Goal: Task Accomplishment & Management: Manage account settings

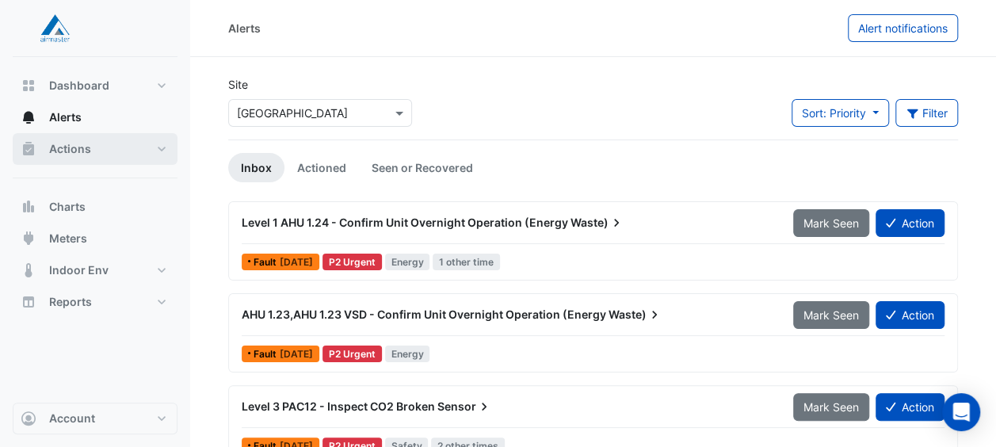
click at [78, 153] on span "Actions" at bounding box center [70, 149] width 42 height 16
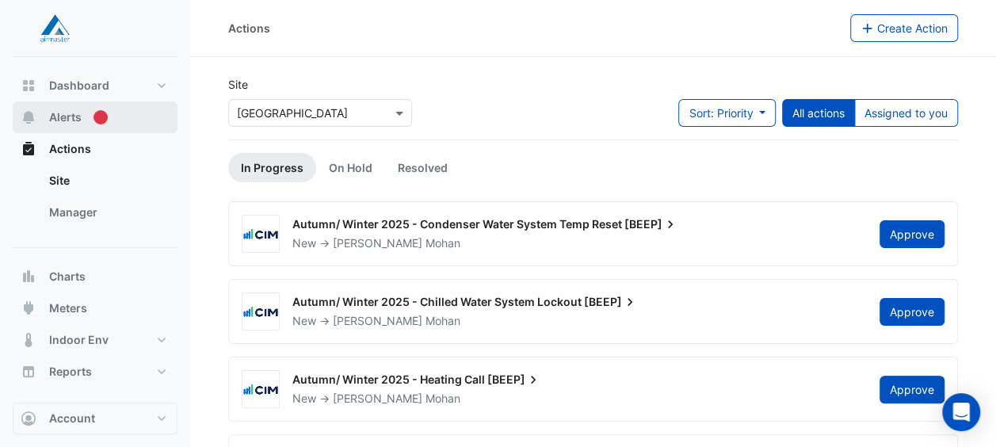
click at [75, 116] on span "Alerts" at bounding box center [65, 117] width 32 height 16
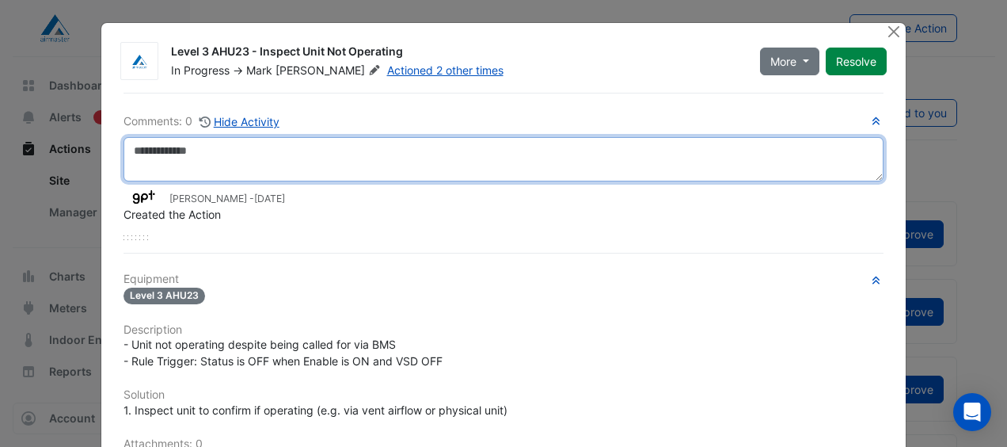
click at [326, 158] on textarea at bounding box center [504, 159] width 760 height 44
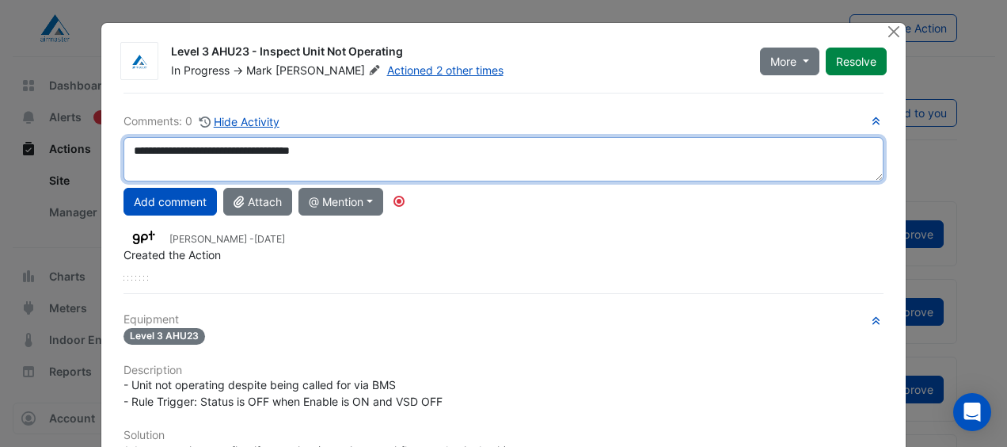
click at [265, 149] on textarea "**********" at bounding box center [504, 159] width 760 height 44
type textarea "**********"
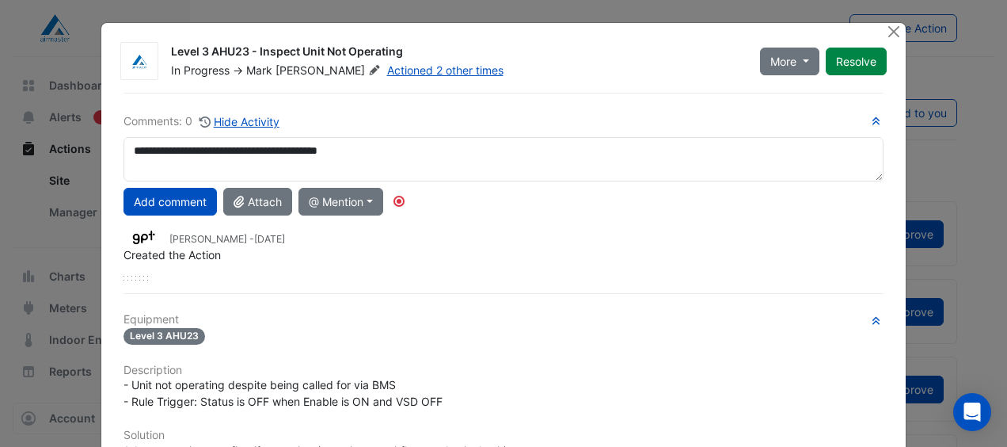
click at [152, 193] on button "Add comment" at bounding box center [170, 202] width 93 height 28
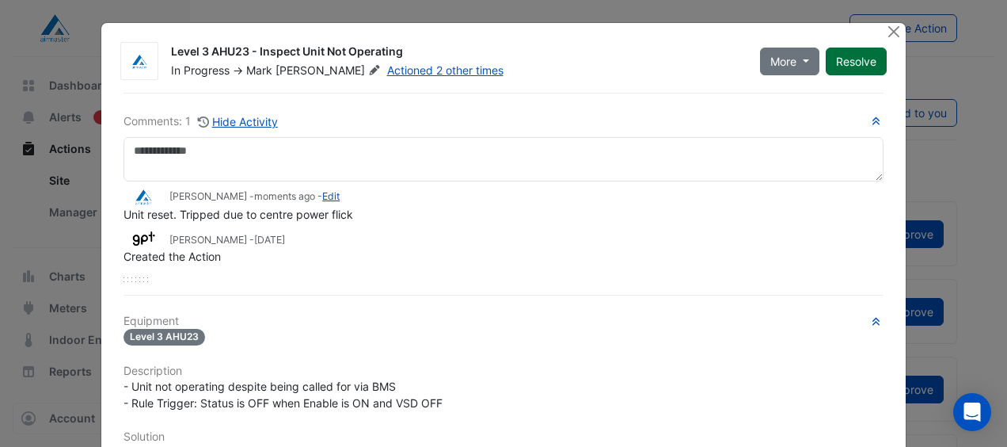
click at [851, 65] on button "Resolve" at bounding box center [856, 62] width 61 height 28
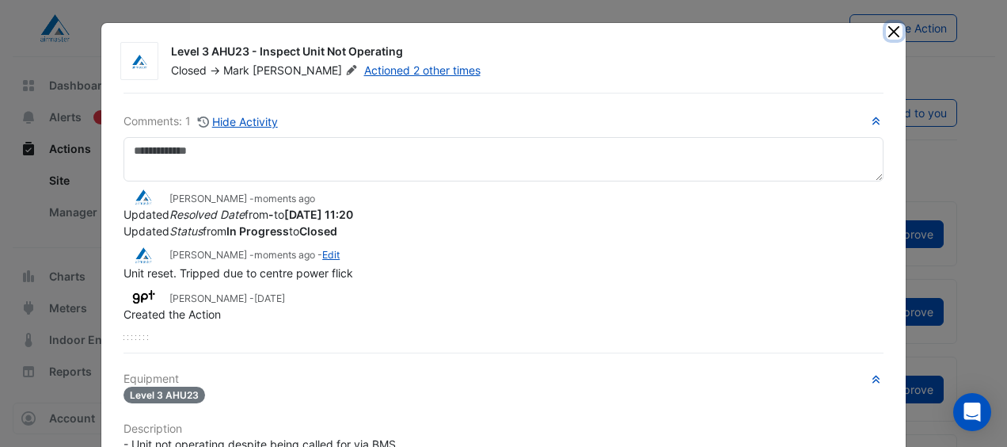
click at [889, 32] on button "Close" at bounding box center [894, 31] width 17 height 17
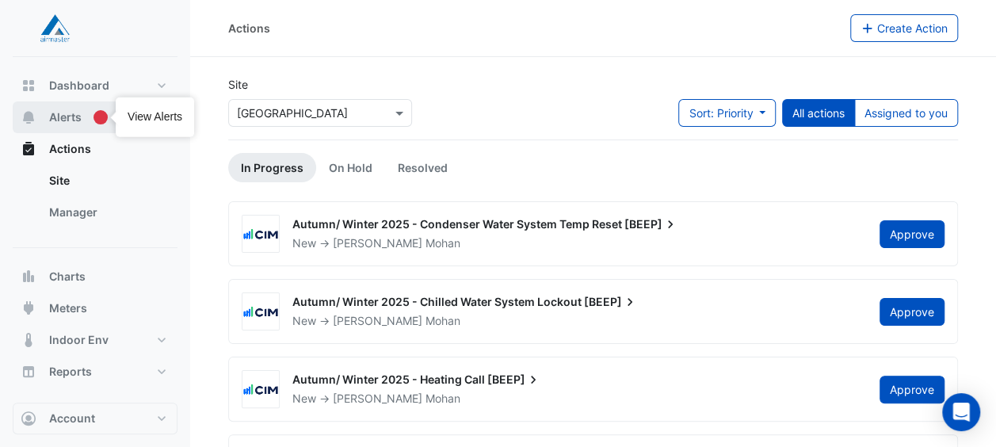
click at [84, 118] on button "Alerts" at bounding box center [95, 117] width 165 height 32
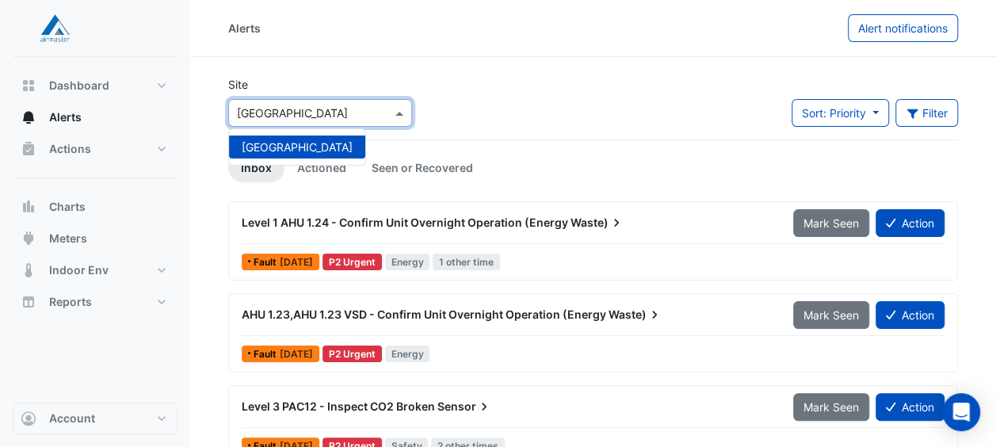
click at [360, 114] on input "text" at bounding box center [304, 113] width 135 height 17
click at [413, 111] on app-site-select "× Highpoint Shopping Centre Highpoint Shopping Centre" at bounding box center [320, 113] width 190 height 28
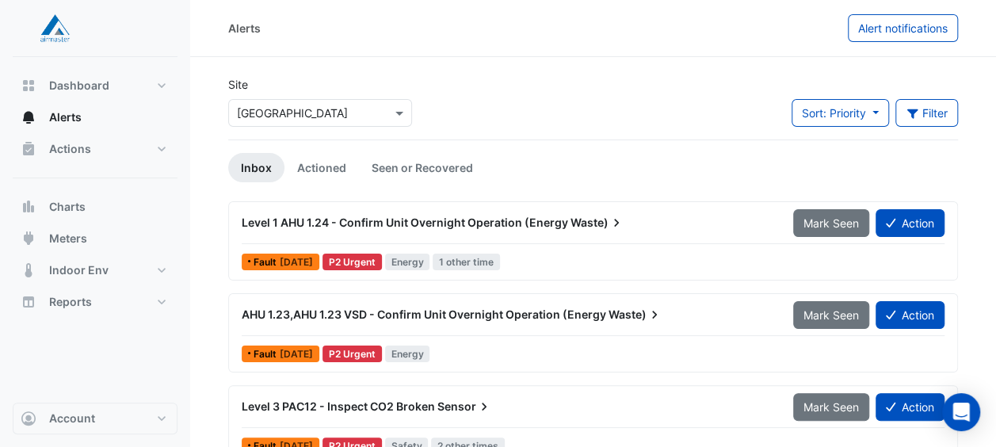
click at [466, 102] on div "Site × Highpoint Shopping Centre Sort: Priority Priority Updated Filter Title P…" at bounding box center [593, 107] width 748 height 63
click at [98, 89] on span "Dashboard" at bounding box center [79, 86] width 60 height 16
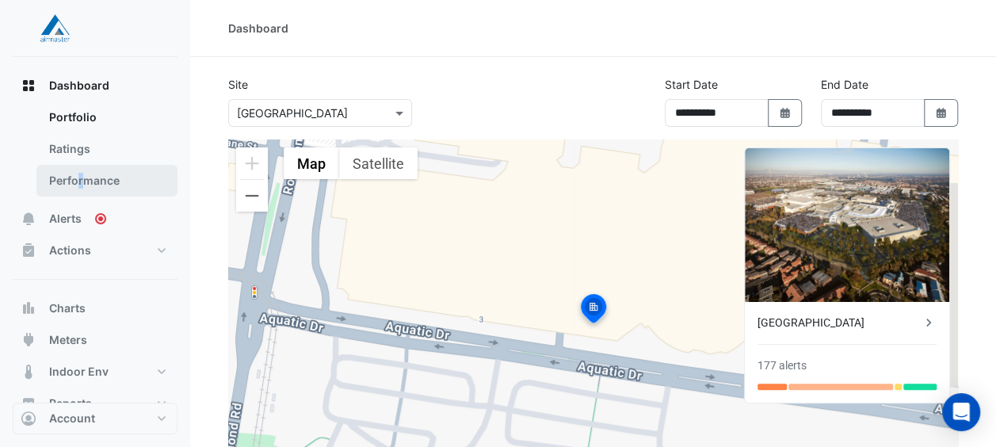
click at [79, 185] on link "Performance" at bounding box center [106, 181] width 141 height 32
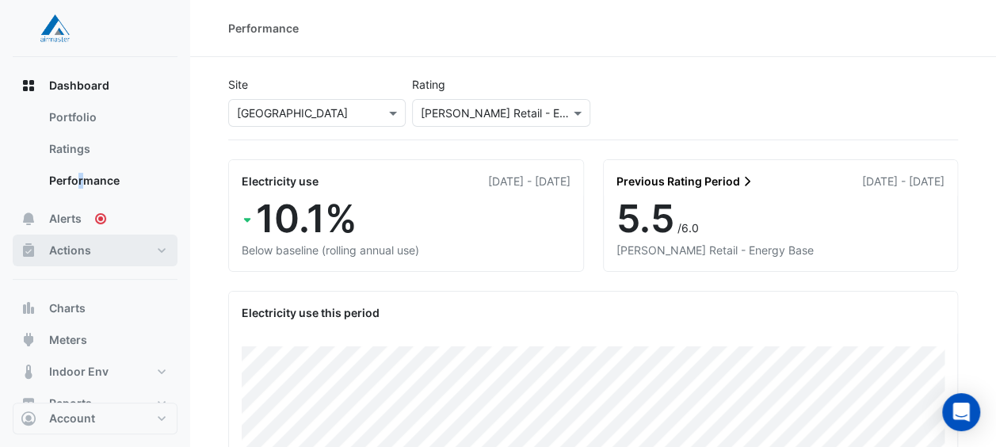
drag, startPoint x: 79, startPoint y: 185, endPoint x: 70, endPoint y: 253, distance: 68.8
click at [70, 253] on span "Actions" at bounding box center [70, 250] width 42 height 16
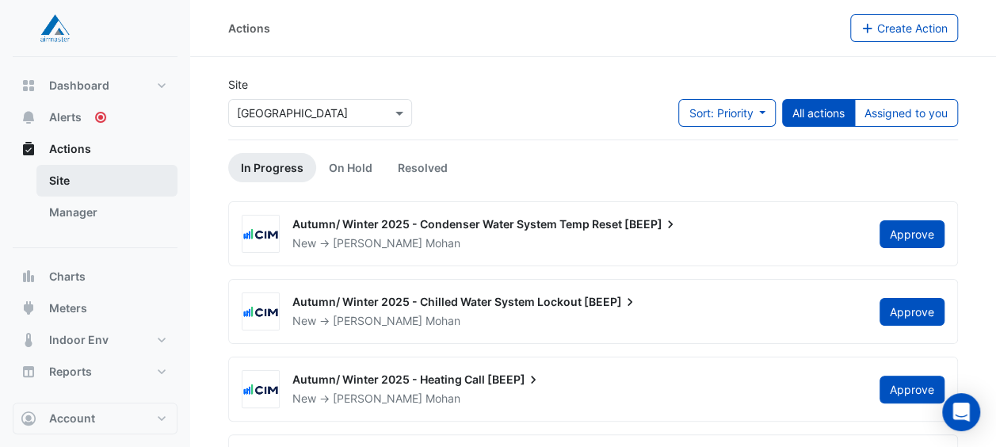
click at [86, 171] on link "Site" at bounding box center [106, 181] width 141 height 32
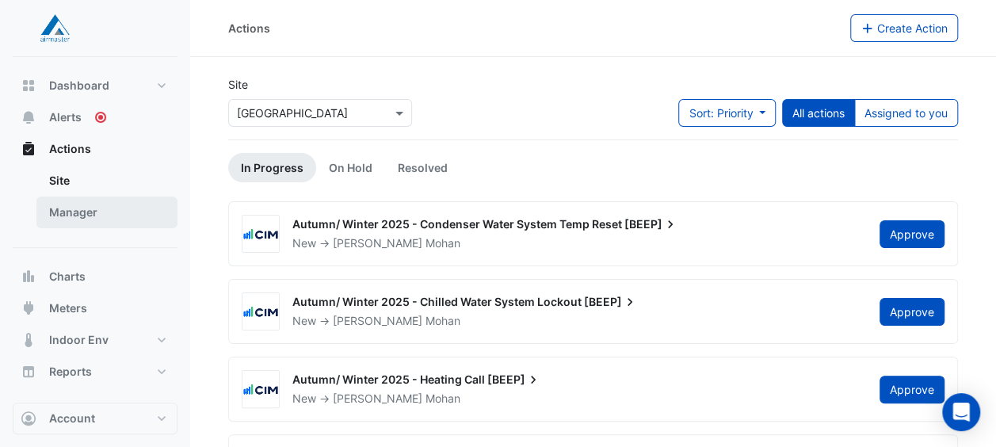
click at [86, 206] on link "Manager" at bounding box center [106, 212] width 141 height 32
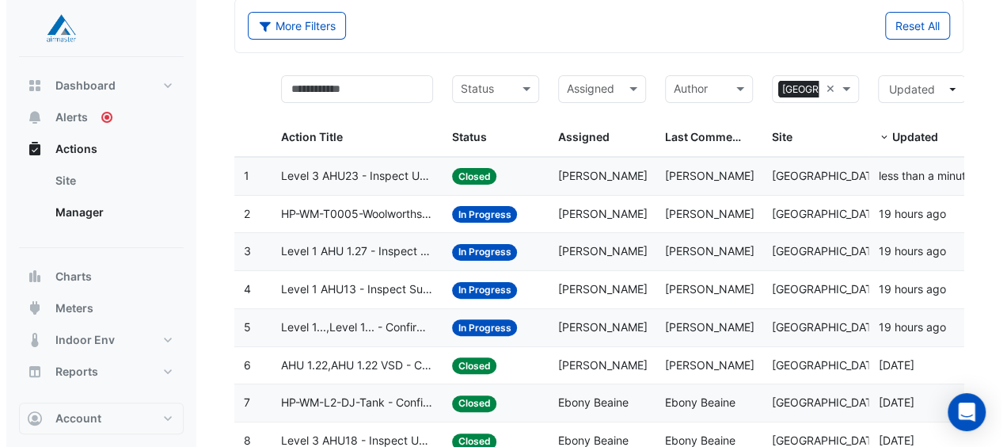
scroll to position [79, 0]
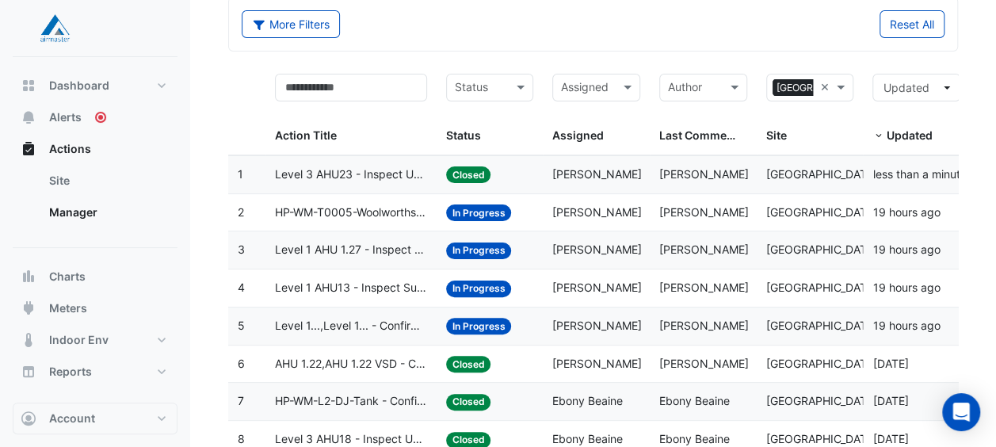
drag, startPoint x: 367, startPoint y: 249, endPoint x: 288, endPoint y: 250, distance: 79.2
click at [288, 250] on span "Level 1 AHU 1.27 - Inspect CO2 Broken Sensor" at bounding box center [350, 250] width 151 height 18
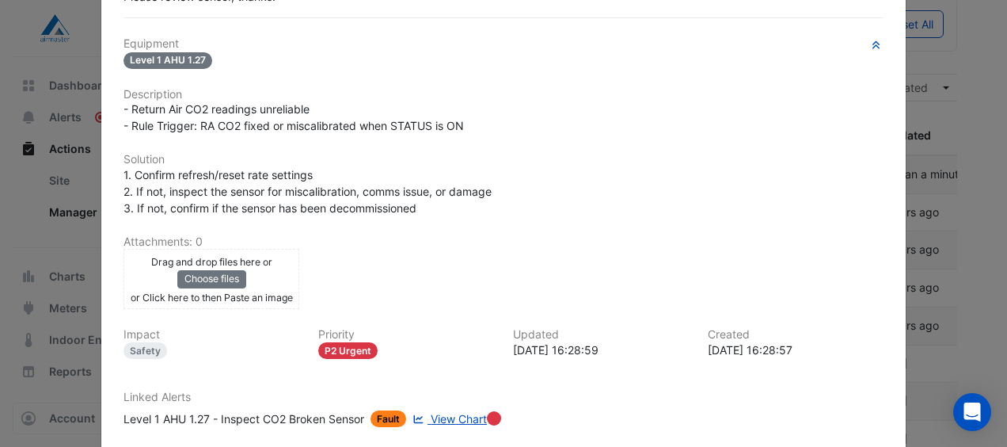
scroll to position [0, 0]
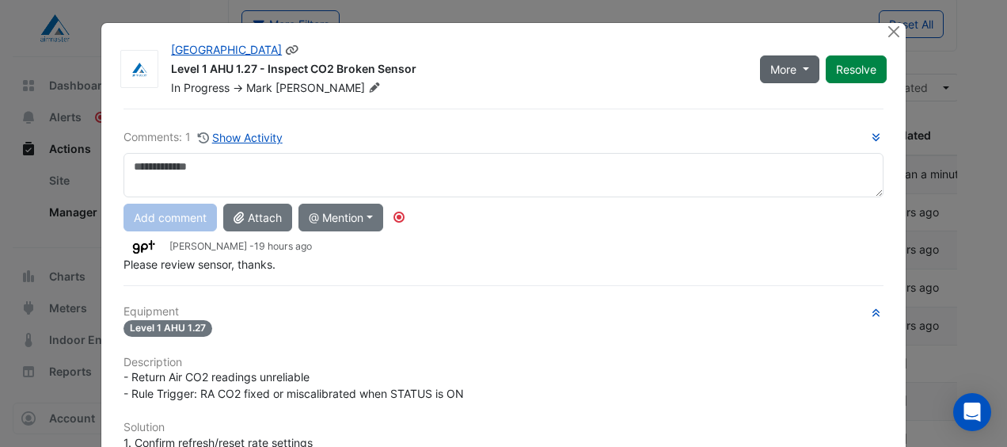
click at [804, 70] on button "More" at bounding box center [789, 69] width 59 height 28
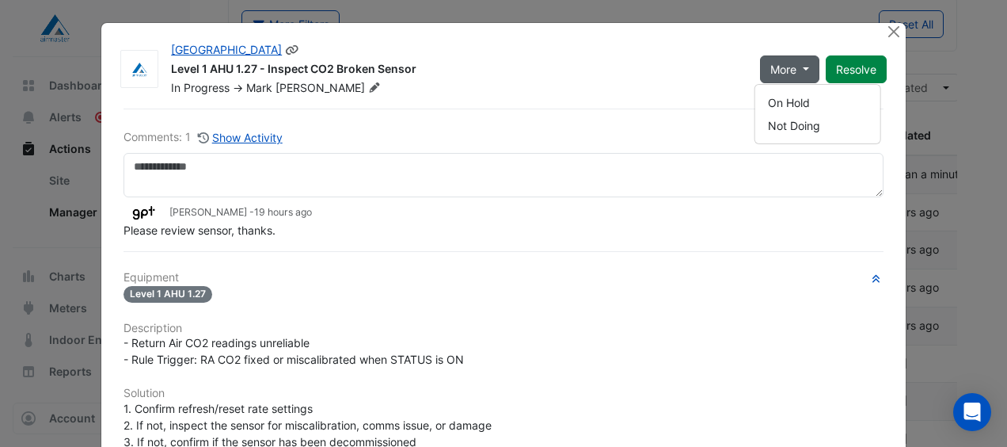
click at [804, 70] on button "More" at bounding box center [789, 69] width 59 height 28
click at [886, 35] on button "Close" at bounding box center [894, 31] width 17 height 17
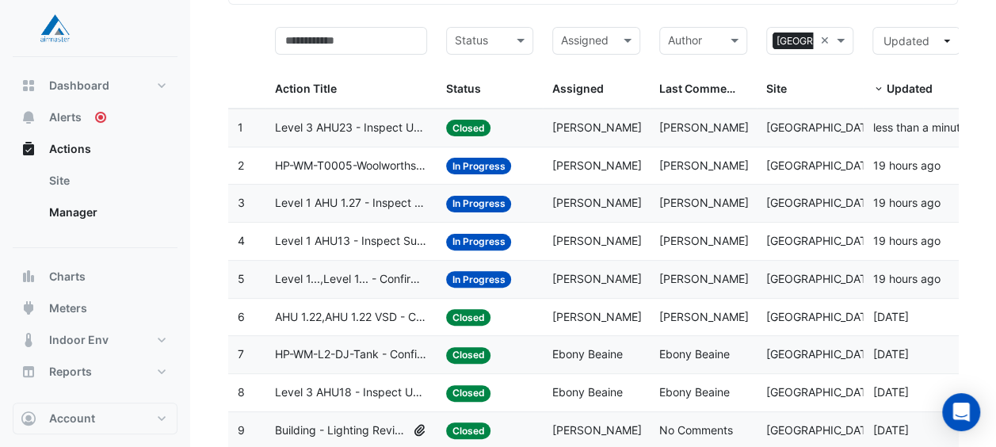
scroll to position [125, 0]
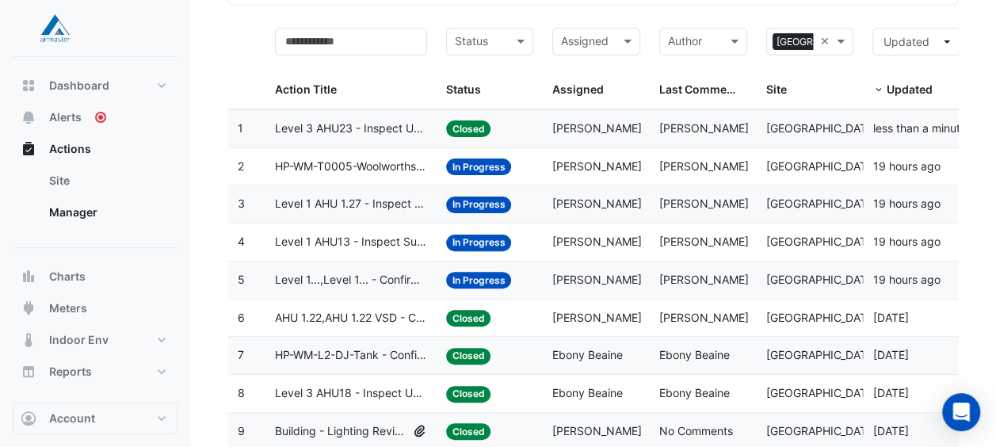
click at [358, 236] on span "Level 1 AHU13 - Inspect Supply Temp Broken Sensor" at bounding box center [350, 242] width 151 height 18
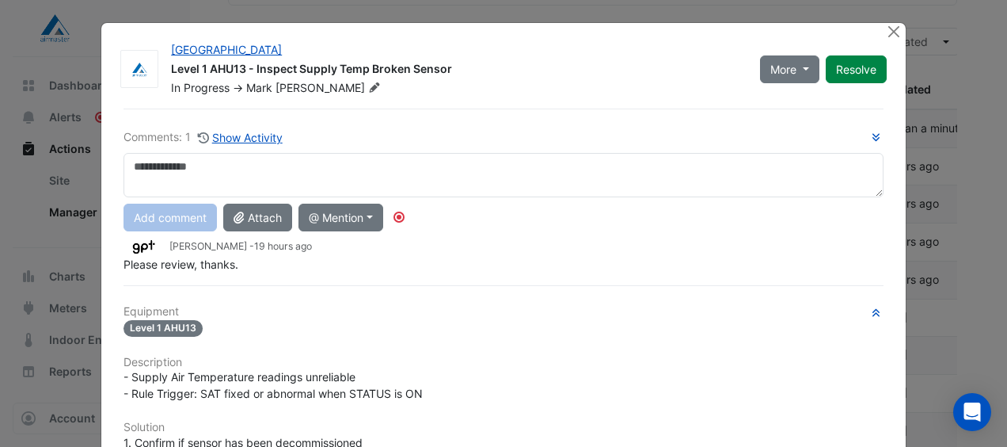
click at [470, 181] on textarea at bounding box center [504, 175] width 760 height 44
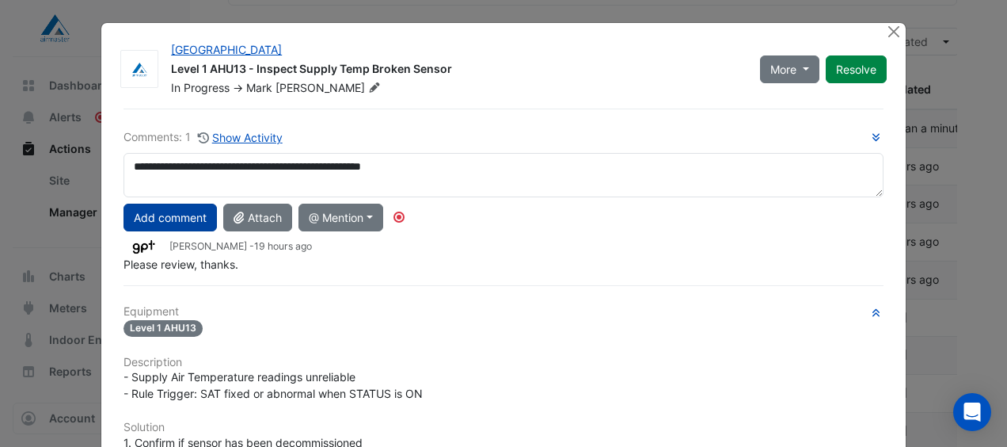
type textarea "**********"
click at [188, 209] on button "Add comment" at bounding box center [170, 218] width 93 height 28
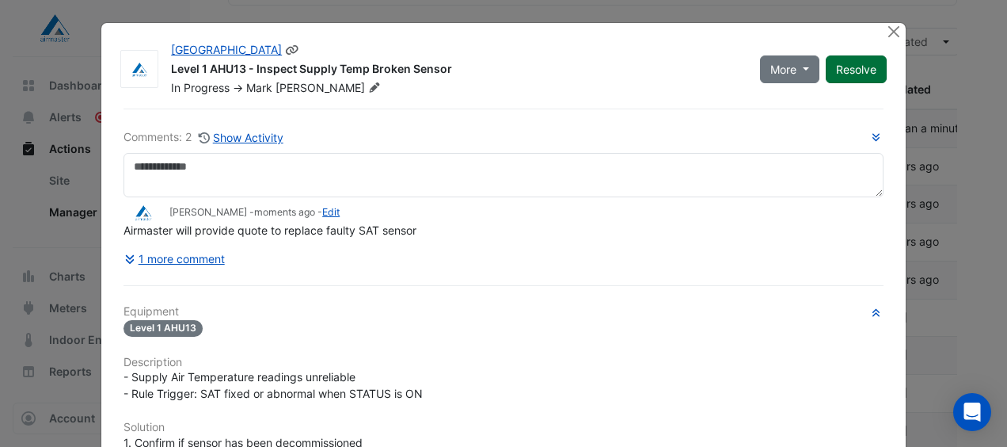
click at [851, 71] on button "Resolve" at bounding box center [856, 69] width 61 height 28
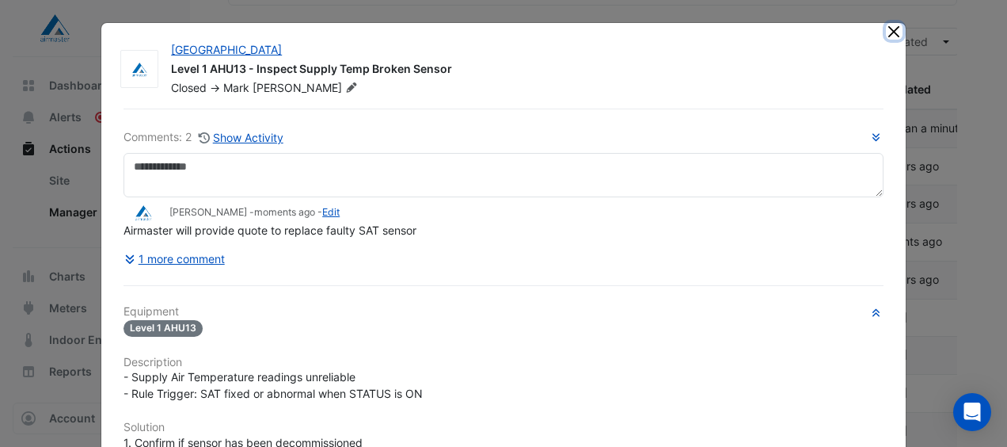
click at [890, 27] on button "Close" at bounding box center [894, 31] width 17 height 17
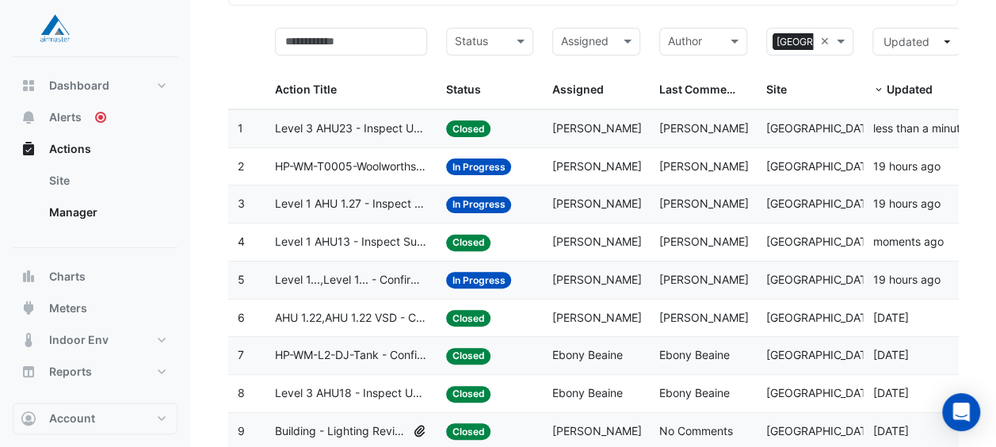
click at [415, 199] on span "Level 1 AHU 1.27 - Inspect CO2 Broken Sensor" at bounding box center [350, 204] width 151 height 18
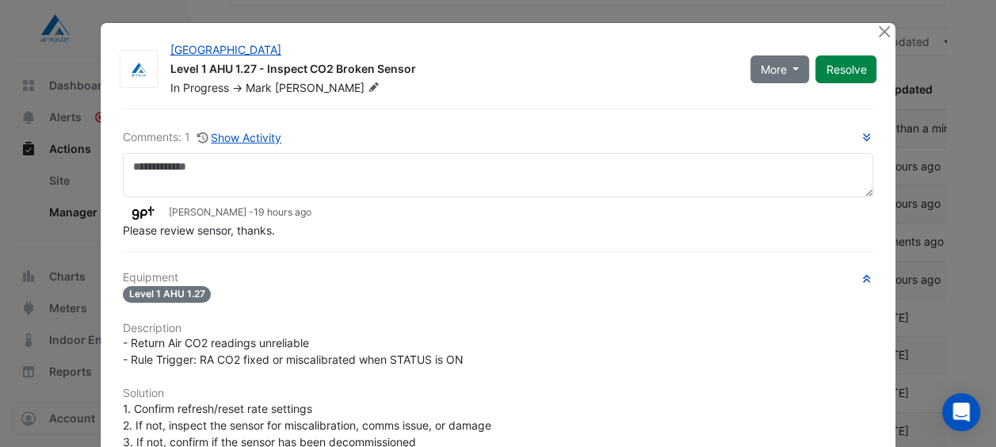
click at [415, 204] on app-ticket-comment "Sharon Chung - 19 hours ago Please review sensor, thanks." at bounding box center [498, 221] width 751 height 35
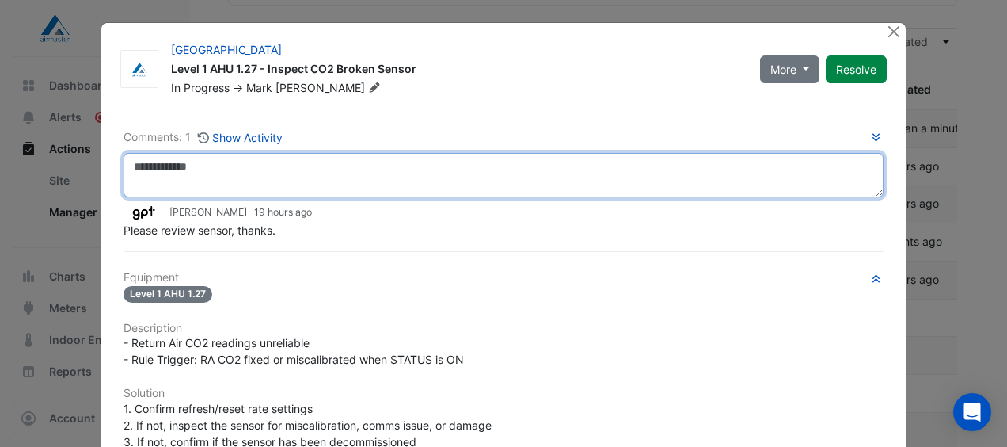
click at [168, 164] on textarea at bounding box center [504, 175] width 760 height 44
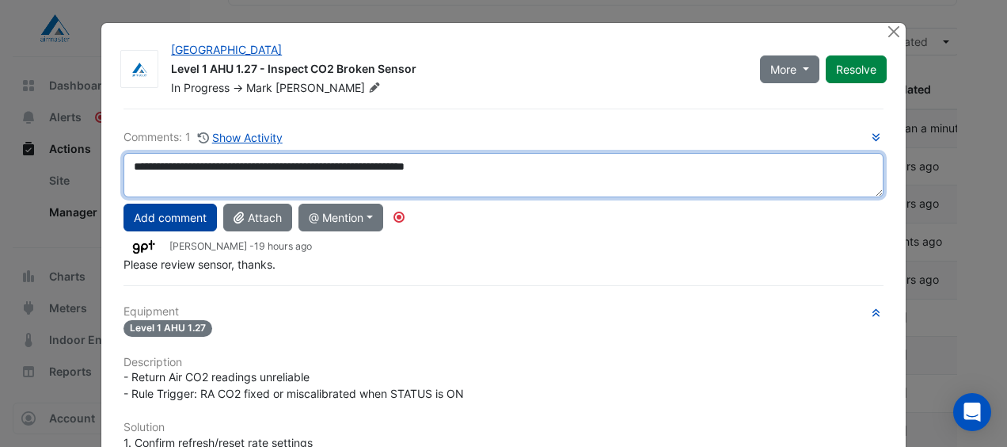
type textarea "**********"
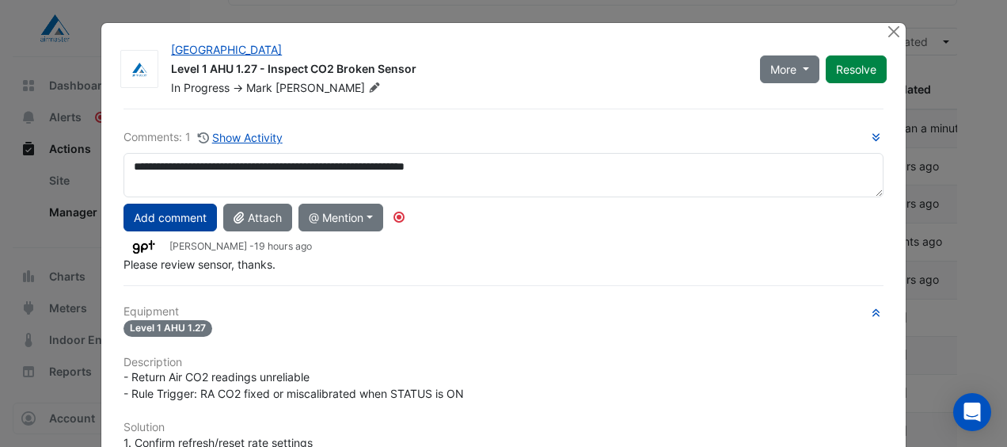
click at [184, 222] on button "Add comment" at bounding box center [170, 218] width 93 height 28
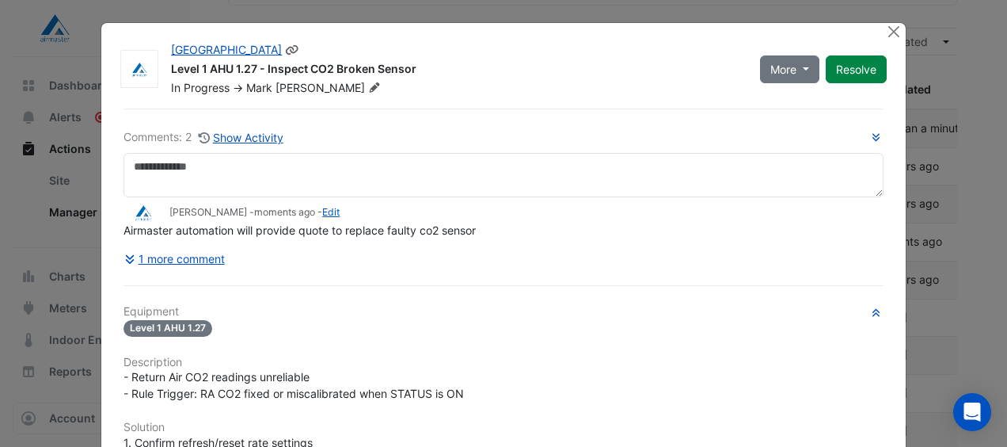
click at [855, 54] on div "More On Hold Not Doing Resolve" at bounding box center [824, 69] width 146 height 54
click at [857, 67] on button "Resolve" at bounding box center [856, 69] width 61 height 28
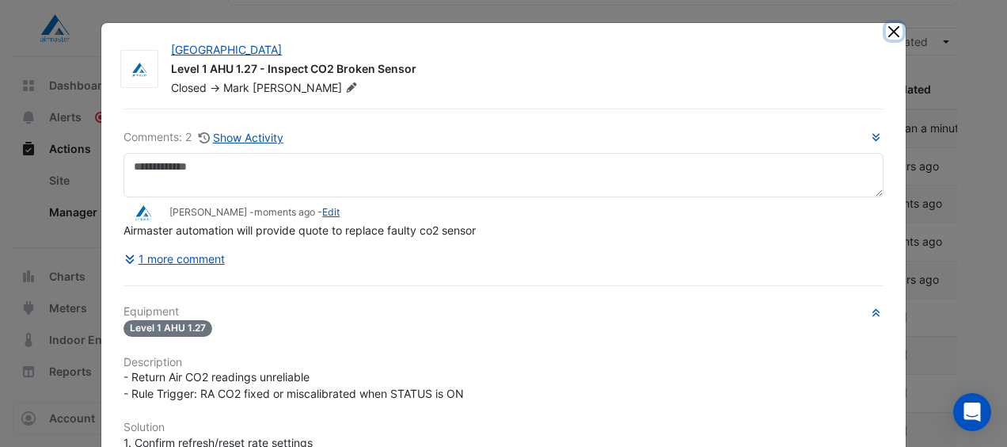
click at [886, 26] on button "Close" at bounding box center [894, 31] width 17 height 17
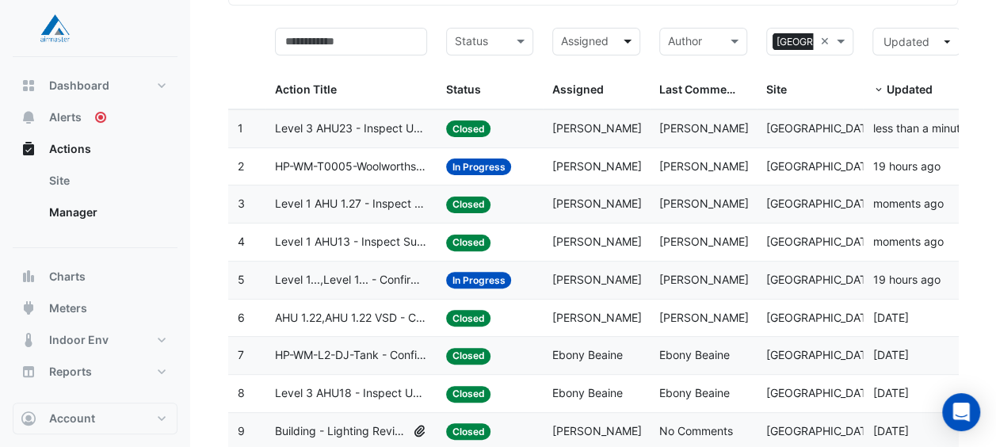
click at [631, 40] on span at bounding box center [629, 41] width 20 height 18
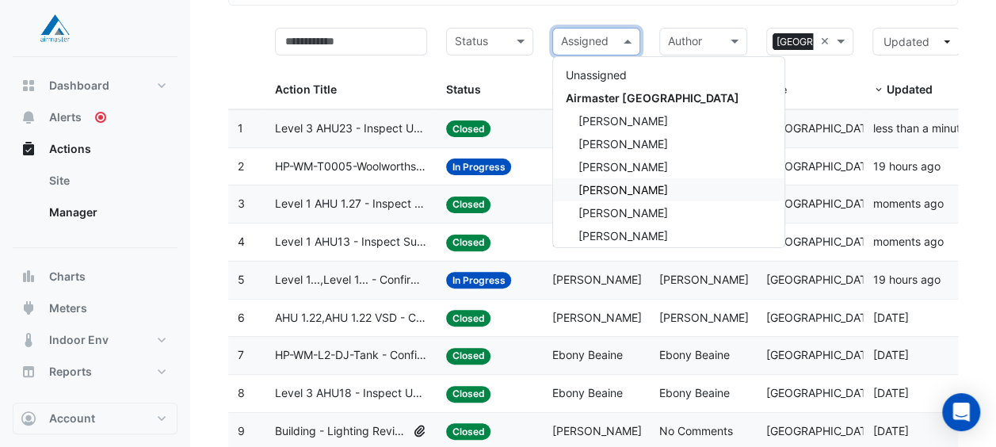
click at [634, 181] on div "Mark Cappola" at bounding box center [668, 189] width 231 height 23
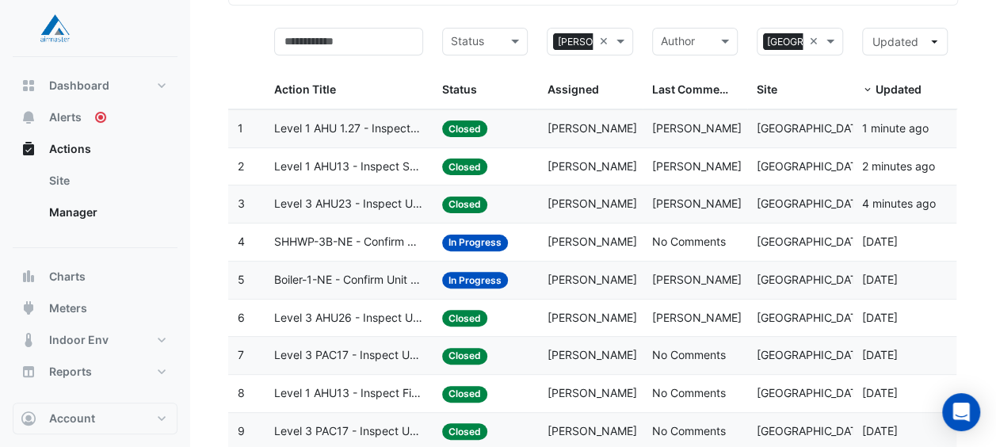
click at [649, 68] on datatable-header-cell "Author Last Commented" at bounding box center [694, 63] width 105 height 91
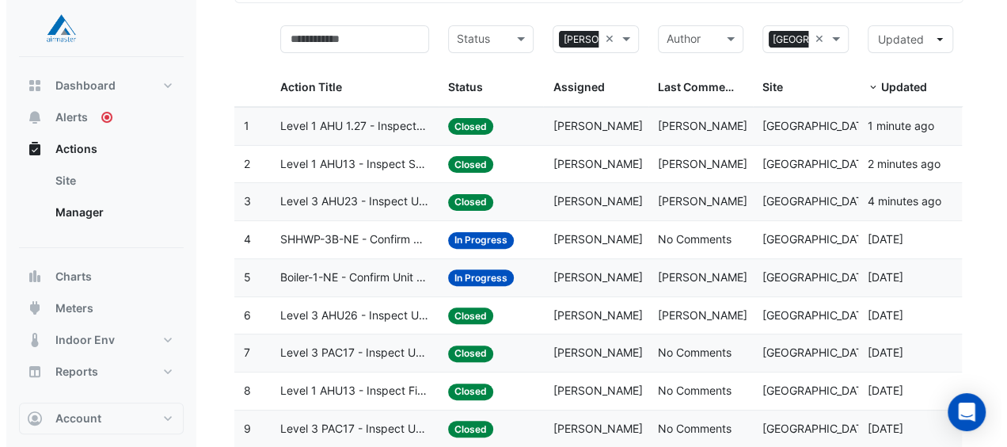
scroll to position [125, 0]
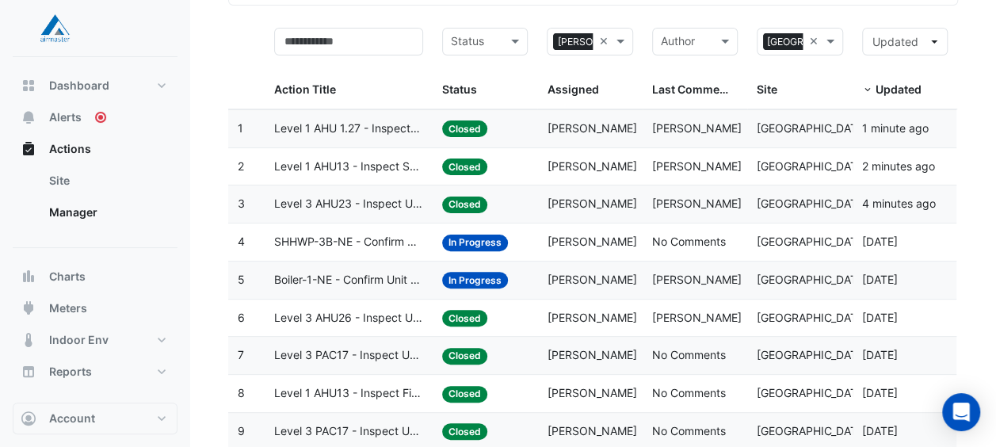
click at [384, 243] on span "SHHWP-3B-NE - Confirm Unit Overnight Operation (Energy Waste)" at bounding box center [348, 242] width 149 height 18
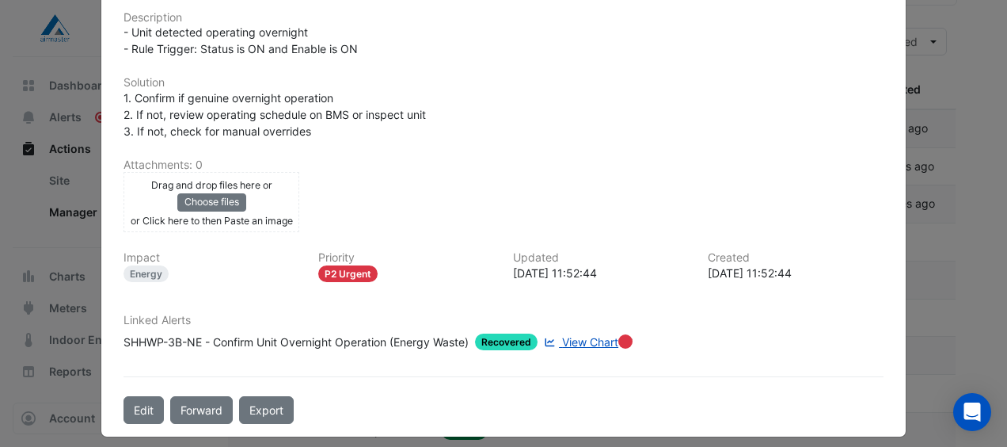
scroll to position [373, 0]
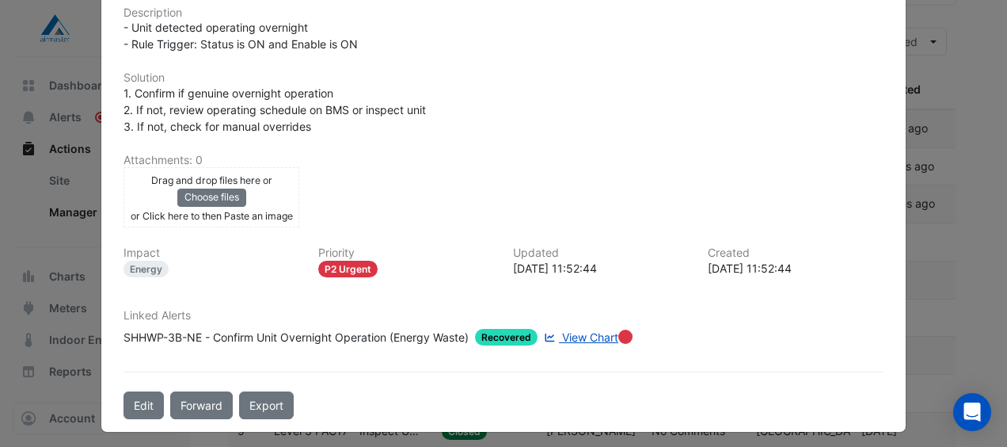
click at [573, 334] on span "View Chart" at bounding box center [590, 336] width 56 height 13
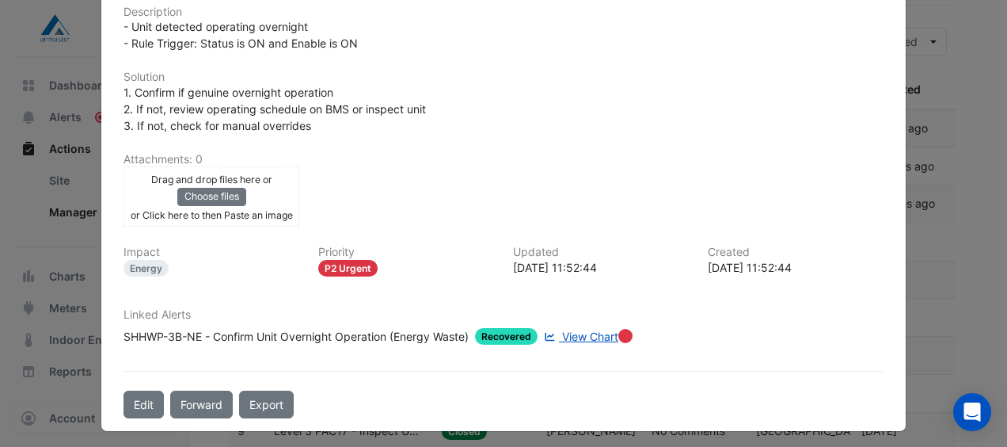
scroll to position [0, 0]
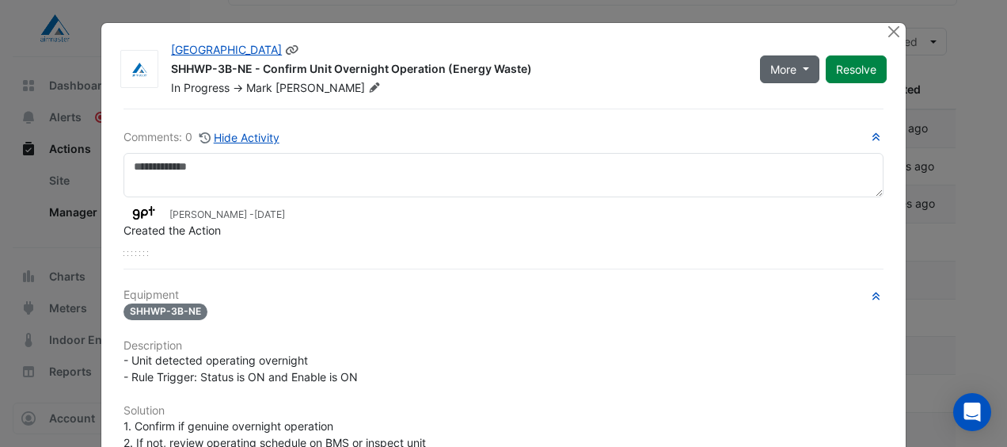
click at [801, 71] on button "More" at bounding box center [789, 69] width 59 height 28
click at [683, 57] on div "[GEOGRAPHIC_DATA]" at bounding box center [456, 51] width 570 height 19
click at [889, 22] on ngb-modal-window "Highpoint Shopping Centre SHHWP-3B-NE - Confirm Unit Overnight Operation (Energ…" at bounding box center [503, 223] width 1007 height 447
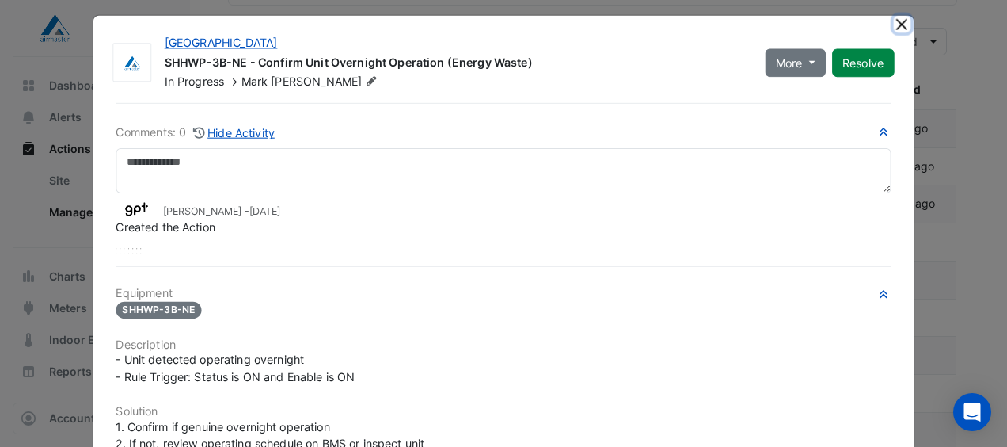
click at [893, 32] on button "Close" at bounding box center [901, 24] width 17 height 17
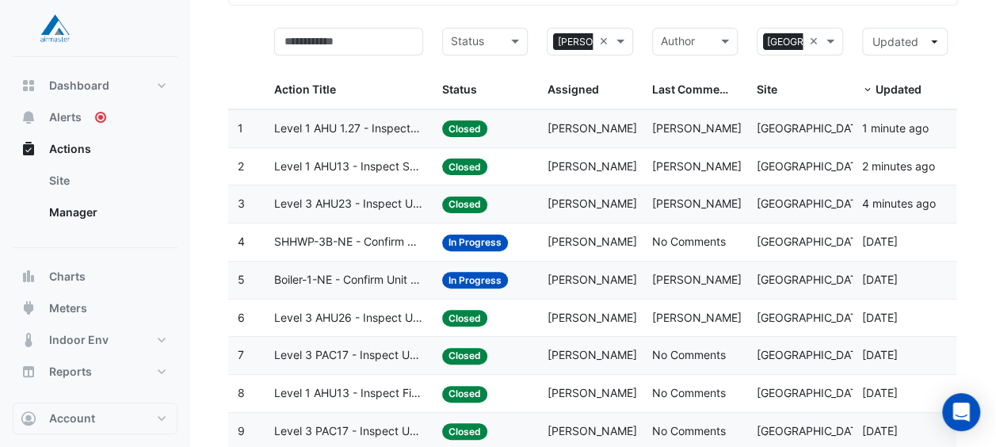
drag, startPoint x: 393, startPoint y: 242, endPoint x: 359, endPoint y: 283, distance: 52.8
click at [359, 283] on span "Boiler-1-NE - Confirm Unit Overnight Operation (Energy Waste)" at bounding box center [348, 280] width 149 height 18
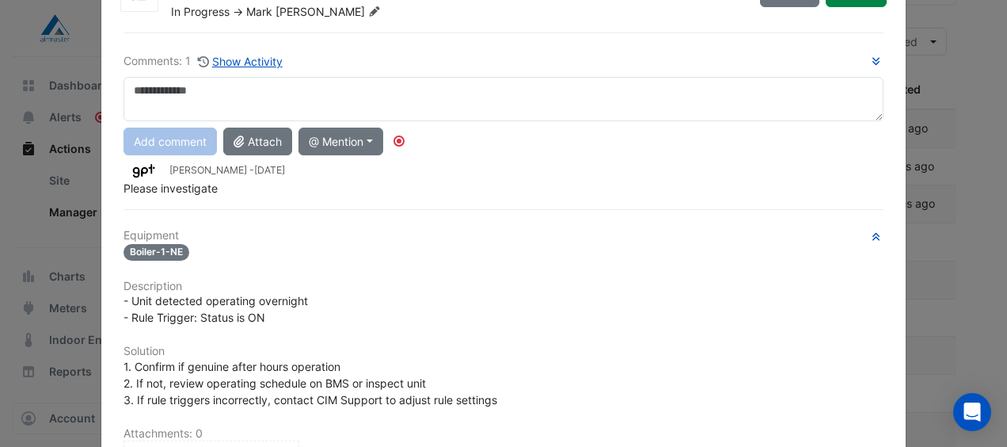
scroll to position [79, 0]
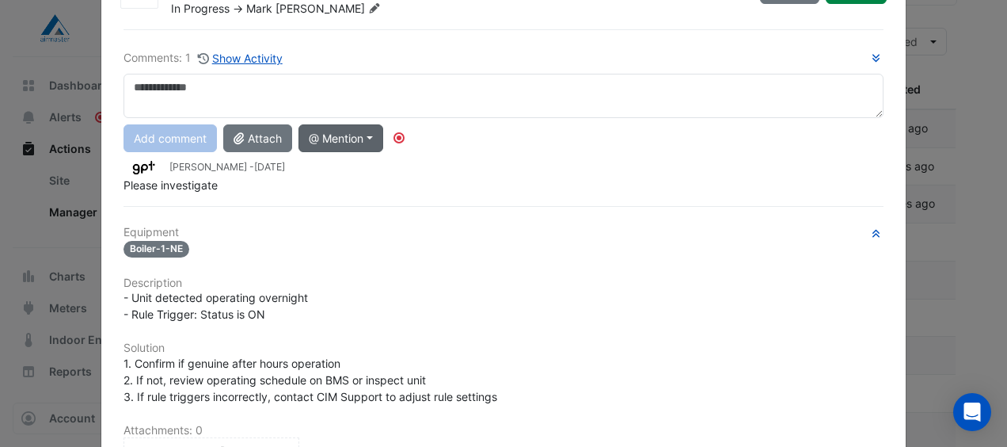
click at [374, 136] on button "@ Mention" at bounding box center [341, 138] width 85 height 28
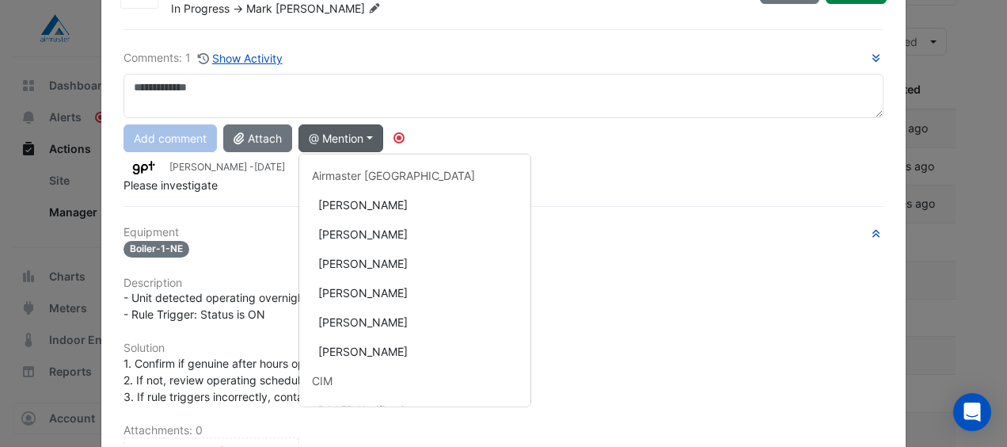
click at [622, 212] on div "Comments: 1 Show Activity Add comment Attach @ Mention Airmaster Australia Dale…" at bounding box center [503, 359] width 779 height 660
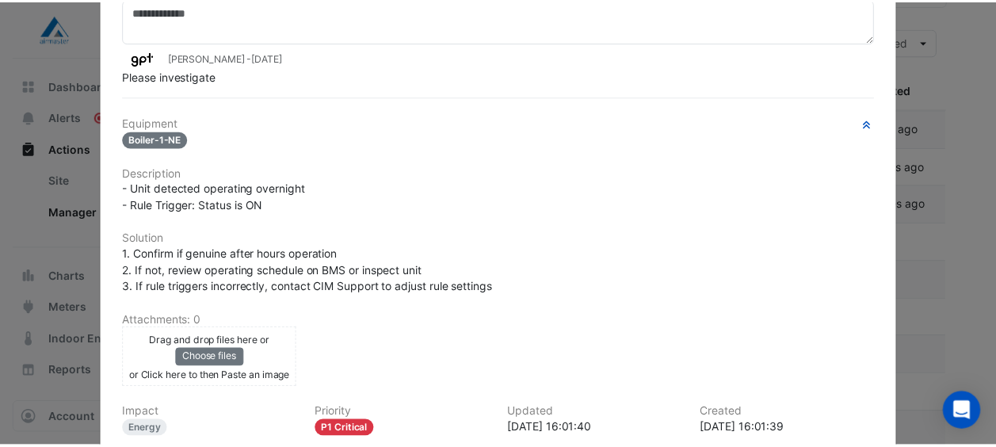
scroll to position [0, 0]
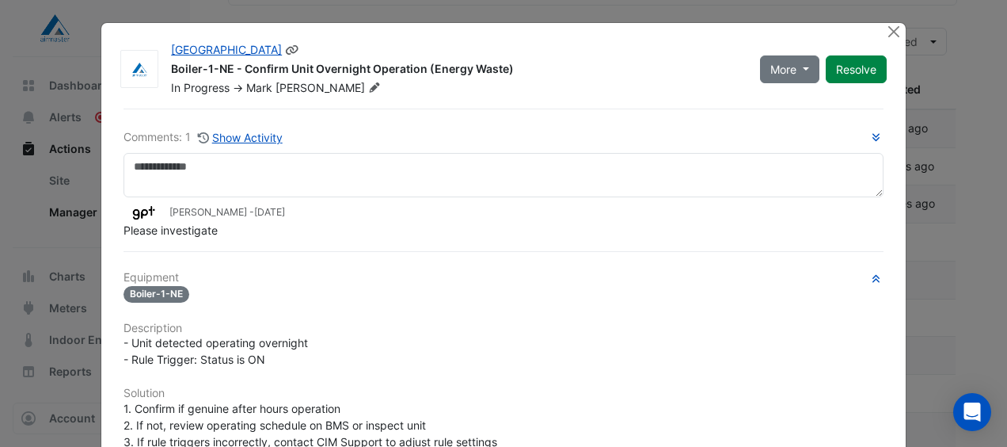
drag, startPoint x: 860, startPoint y: 68, endPoint x: 849, endPoint y: 83, distance: 18.7
click at [860, 70] on button "Resolve" at bounding box center [856, 69] width 61 height 28
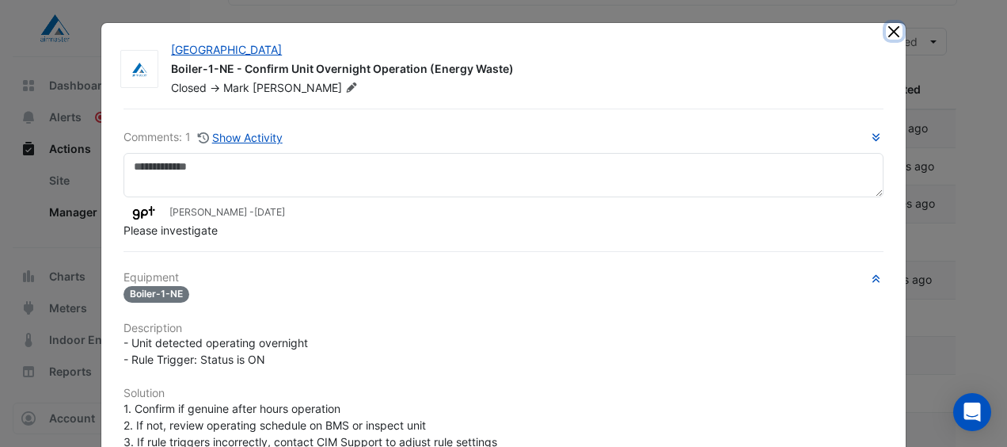
drag, startPoint x: 887, startPoint y: 29, endPoint x: 843, endPoint y: 52, distance: 49.9
click at [886, 30] on button "Close" at bounding box center [894, 31] width 17 height 17
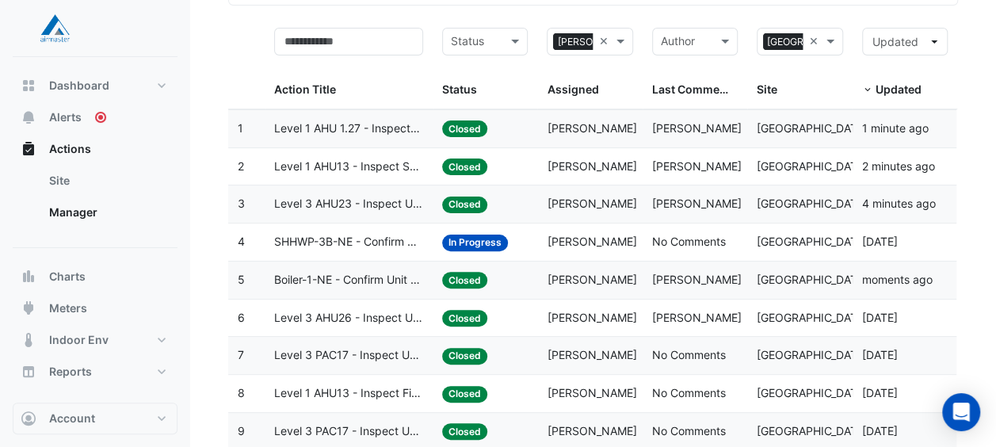
click at [351, 233] on span "SHHWP-3B-NE - Confirm Unit Overnight Operation (Energy Waste)" at bounding box center [348, 242] width 149 height 18
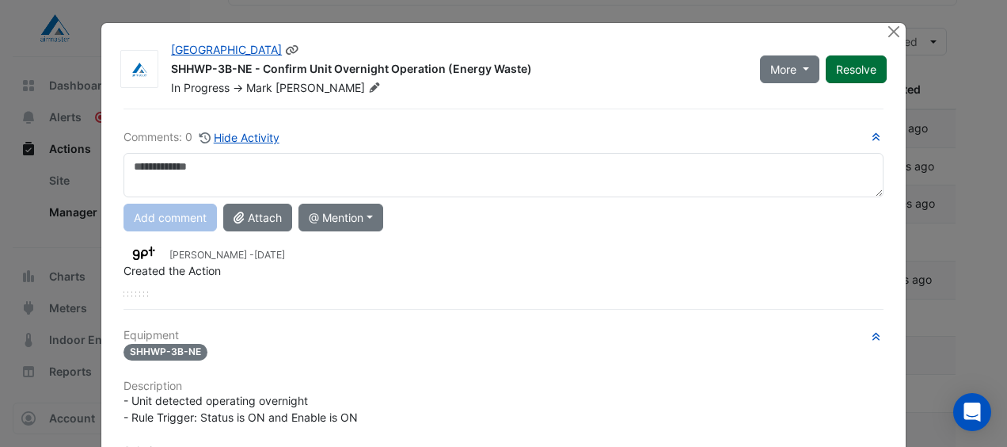
click at [868, 68] on button "Resolve" at bounding box center [856, 69] width 61 height 28
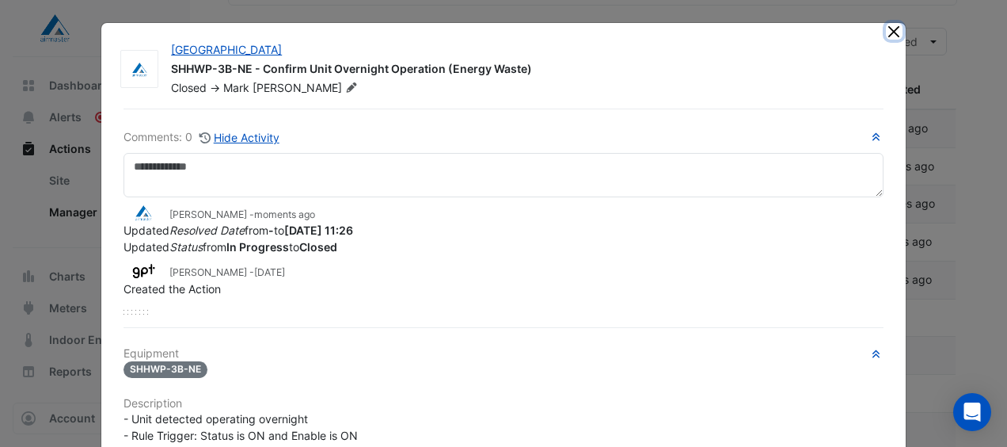
click at [886, 32] on button "Close" at bounding box center [894, 31] width 17 height 17
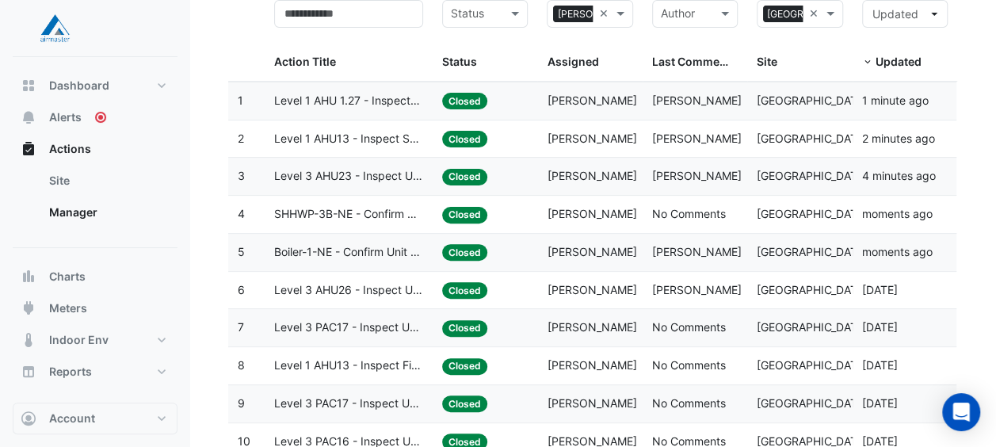
scroll to position [204, 0]
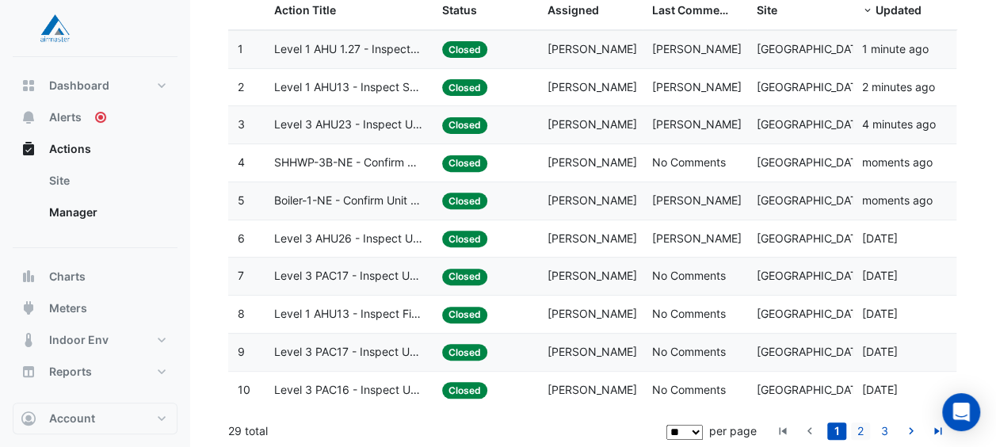
click at [857, 428] on link "2" at bounding box center [860, 430] width 19 height 17
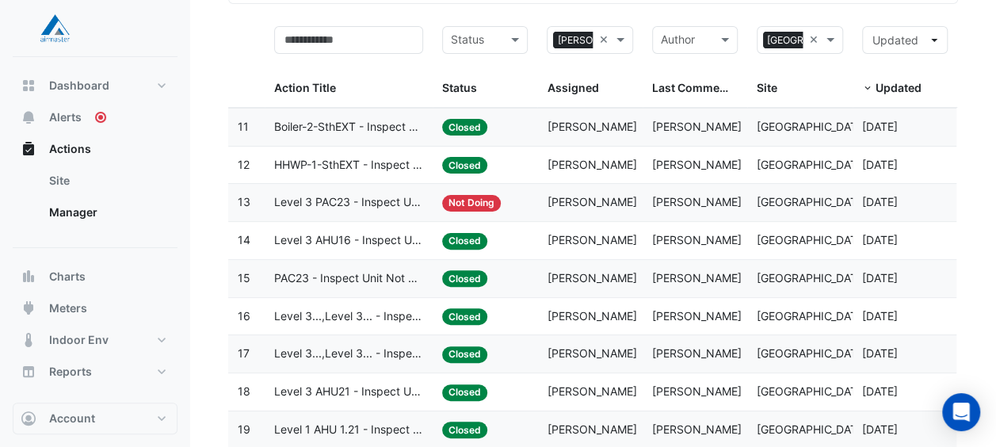
scroll to position [125, 0]
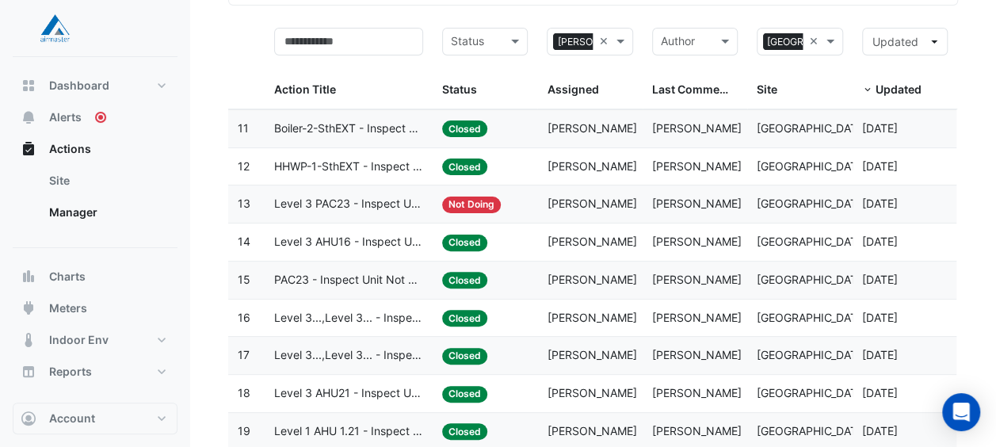
click at [406, 195] on span "Level 3 PAC23 - Inspect Unit Not Operating" at bounding box center [348, 204] width 149 height 18
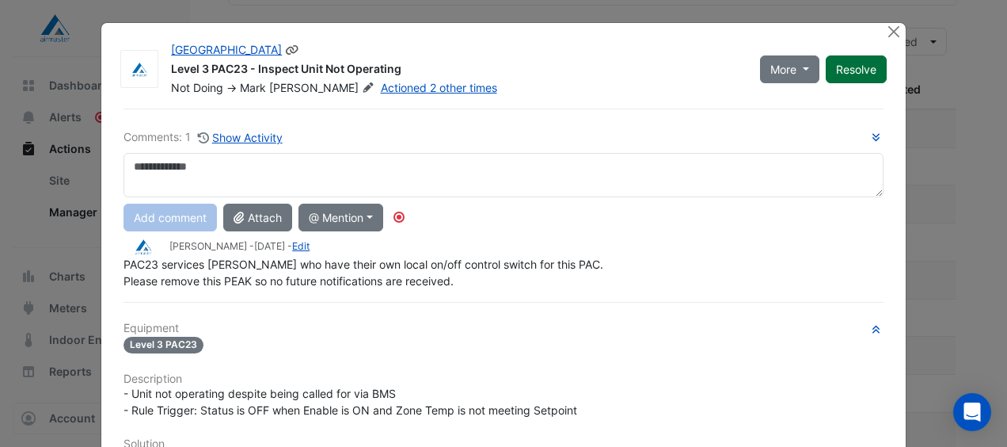
click at [849, 62] on button "Resolve" at bounding box center [856, 69] width 61 height 28
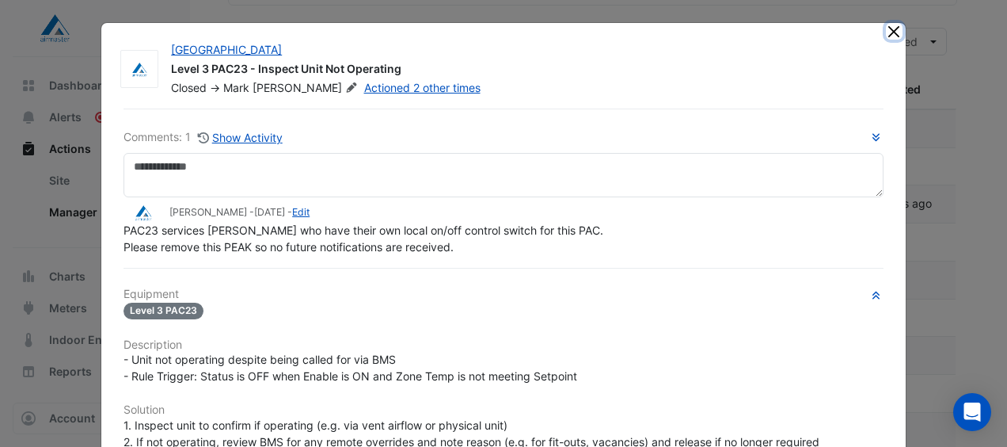
click at [889, 29] on button "Close" at bounding box center [894, 31] width 17 height 17
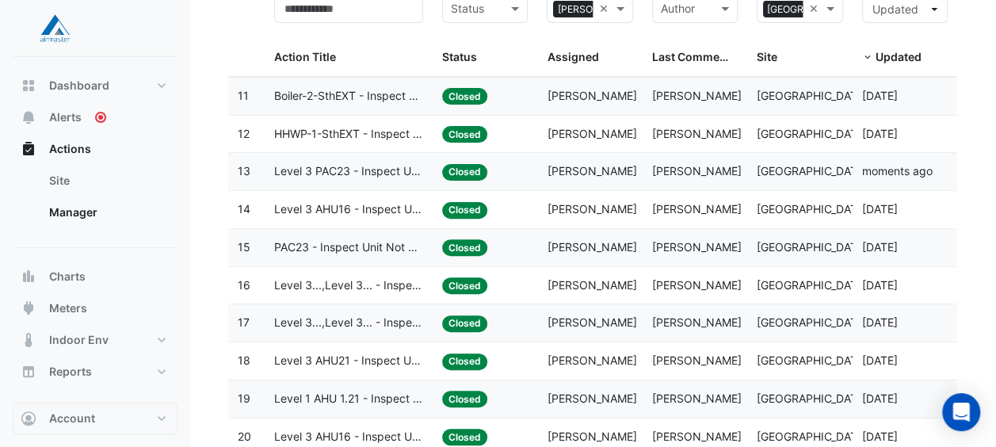
scroll to position [204, 0]
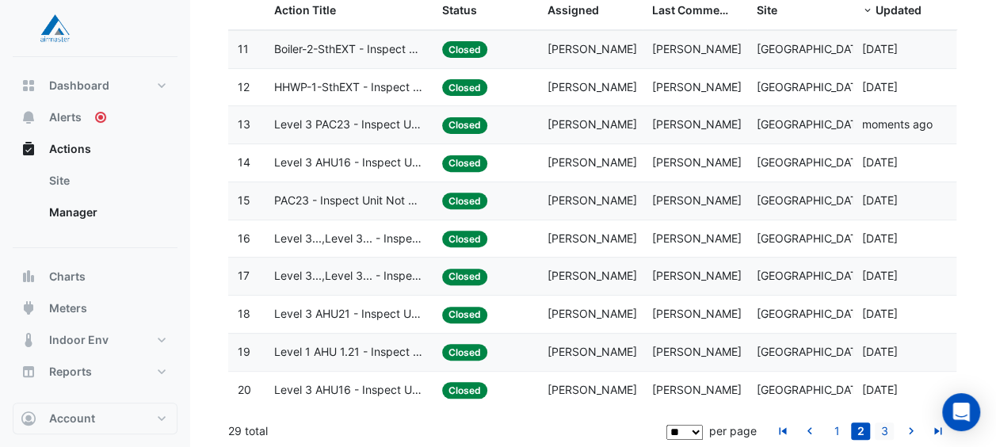
click at [885, 429] on link "3" at bounding box center [883, 430] width 19 height 17
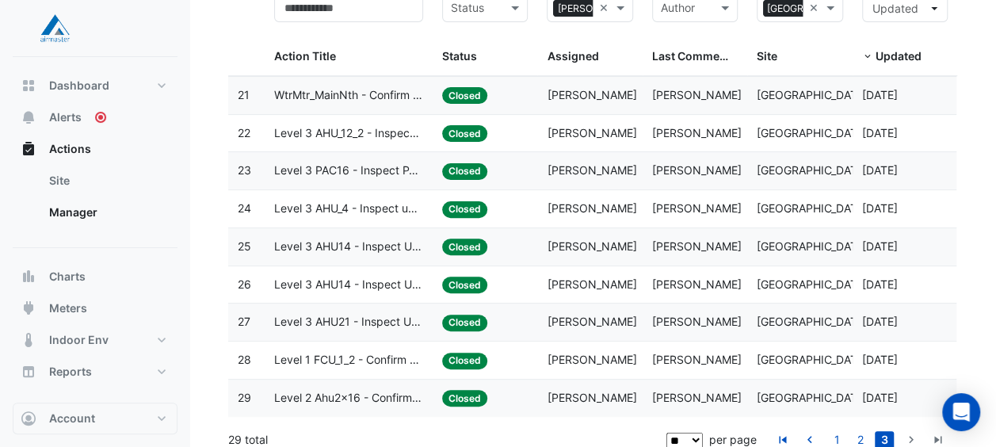
scroll to position [167, 0]
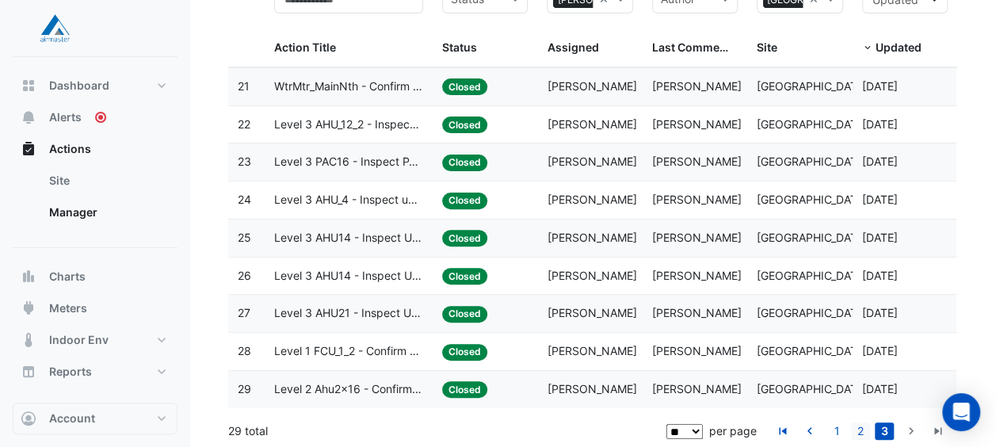
click at [866, 428] on link "2" at bounding box center [860, 430] width 19 height 17
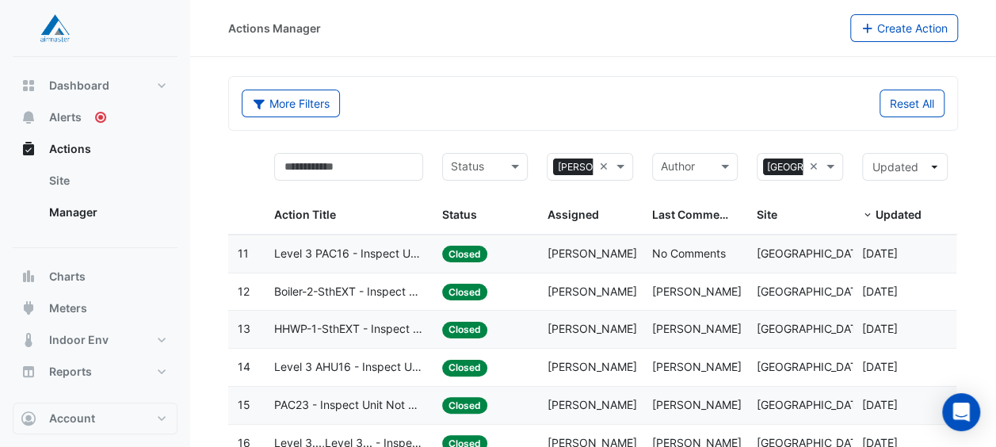
scroll to position [204, 0]
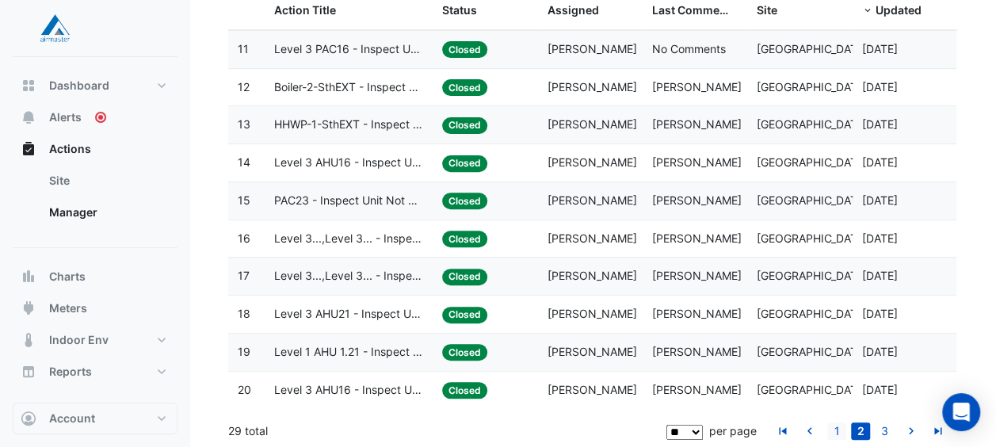
click at [833, 424] on link "1" at bounding box center [836, 430] width 19 height 17
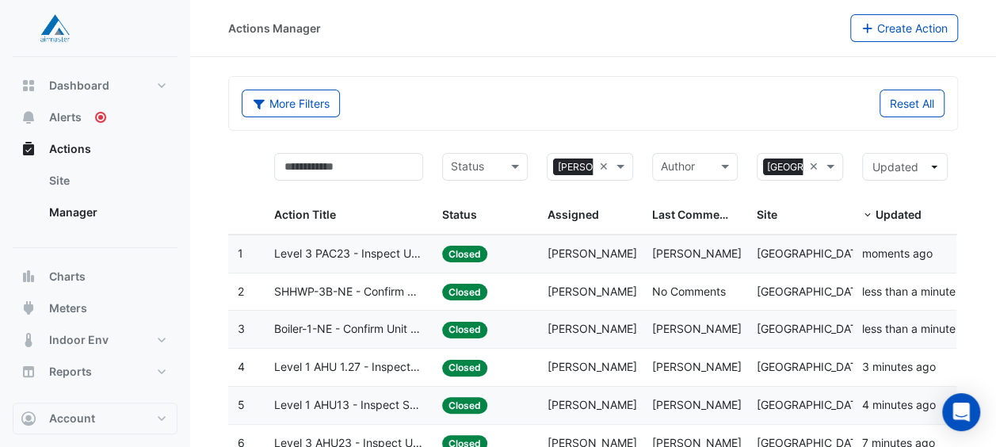
scroll to position [0, 0]
